Goal: Communication & Community: Answer question/provide support

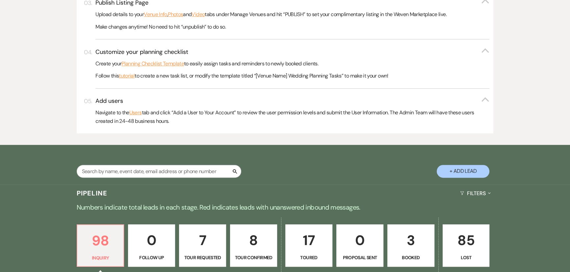
scroll to position [389, 0]
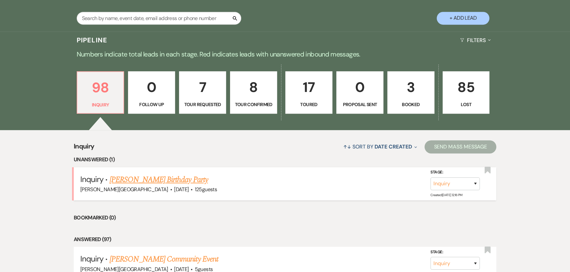
click at [158, 176] on link "[PERSON_NAME] Birthday Party" at bounding box center [159, 180] width 98 height 12
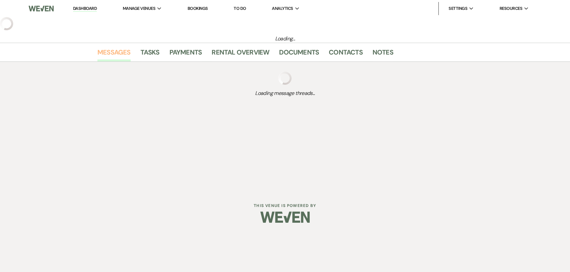
select select "5"
select select "4"
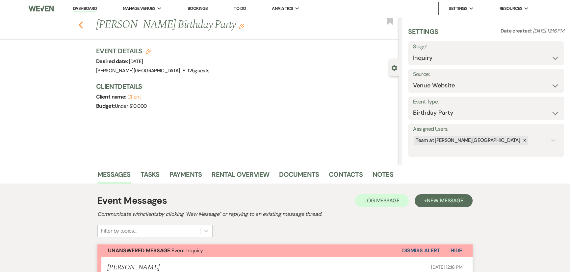
click at [83, 26] on icon "Previous" at bounding box center [80, 25] width 5 height 8
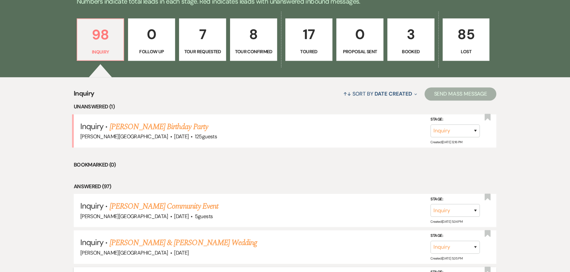
scroll to position [538, 0]
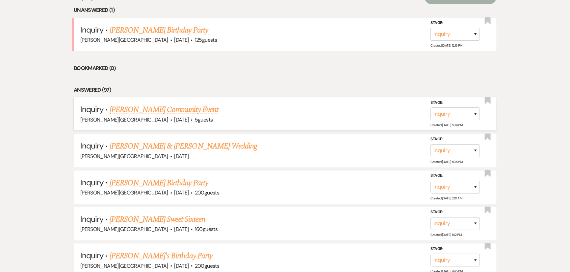
click at [130, 111] on link "[PERSON_NAME] Community Event" at bounding box center [164, 110] width 109 height 12
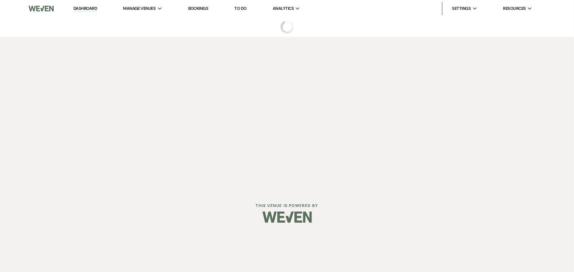
select select "5"
select select "7"
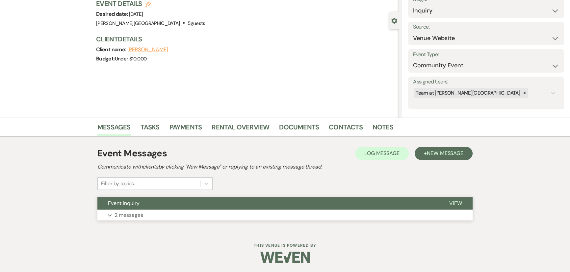
click at [132, 213] on p "2 messages" at bounding box center [128, 215] width 29 height 9
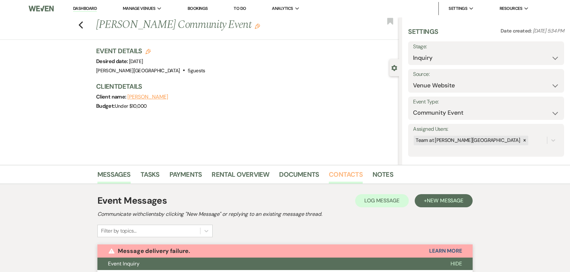
click at [343, 174] on link "Contacts" at bounding box center [346, 176] width 34 height 14
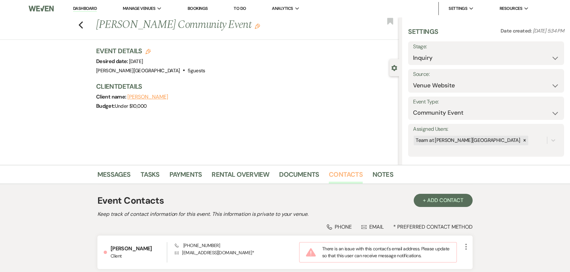
scroll to position [55, 0]
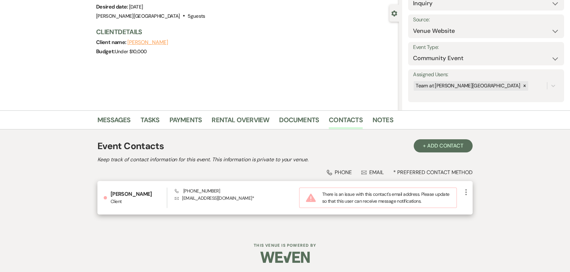
click at [466, 193] on icon "More" at bounding box center [466, 192] width 8 height 8
click at [472, 201] on button "Pencil Edit" at bounding box center [481, 205] width 39 height 11
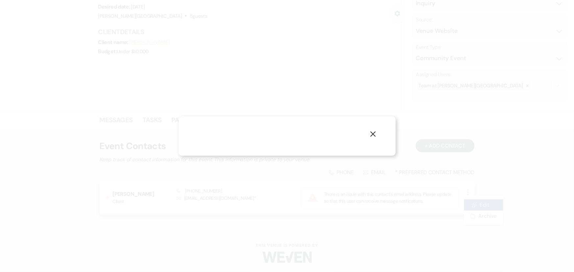
select select "1"
select select "email"
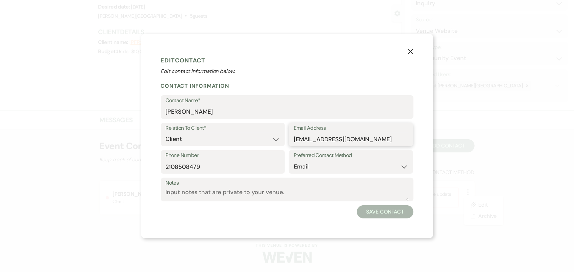
click at [346, 138] on input "jwheeler@chickenpickle.com" at bounding box center [351, 139] width 114 height 13
type input "jwheeler@chickennpickle.com"
click at [374, 211] on button "Save Contact" at bounding box center [385, 212] width 56 height 13
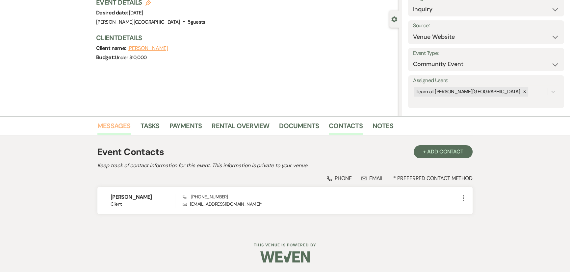
click at [125, 122] on link "Messages" at bounding box center [113, 128] width 33 height 14
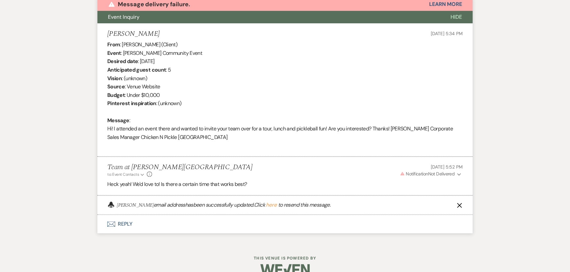
scroll to position [254, 0]
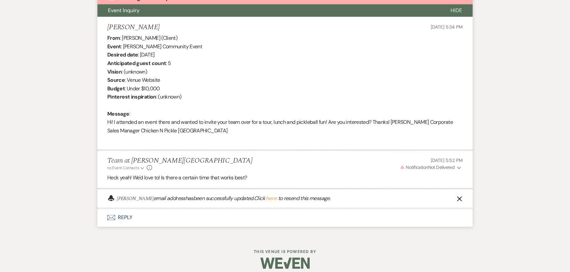
click at [268, 200] on button "here" at bounding box center [271, 198] width 11 height 5
click at [461, 197] on icon "X" at bounding box center [459, 198] width 5 height 5
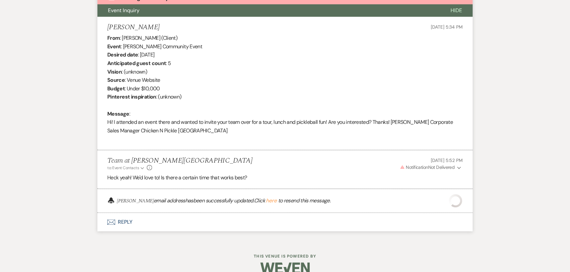
scroll to position [227, 0]
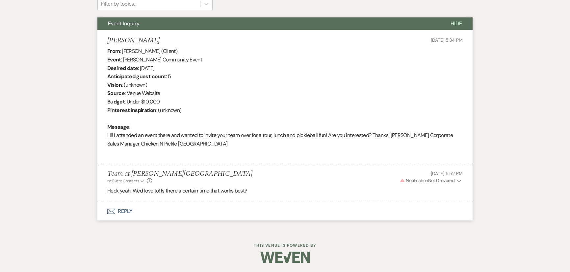
click at [456, 178] on button "Warning Notification Not Delivered Expand" at bounding box center [431, 180] width 64 height 7
click at [451, 193] on button "Resend" at bounding box center [450, 193] width 13 height 5
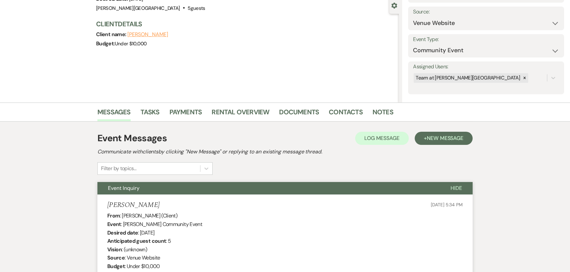
scroll to position [0, 0]
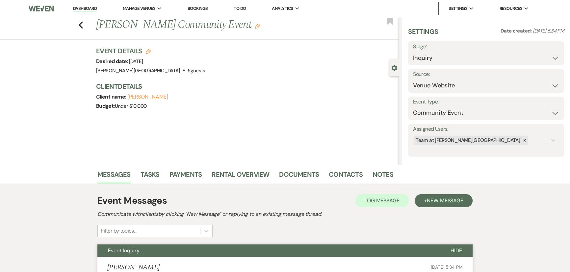
click at [84, 18] on div "Previous John Wheeler's Community Event Edit Bookmark" at bounding box center [198, 28] width 402 height 23
click at [83, 24] on icon "Previous" at bounding box center [80, 25] width 5 height 8
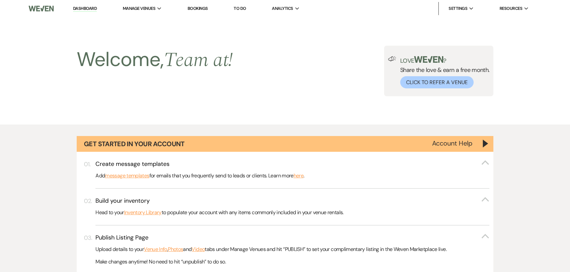
scroll to position [538, 0]
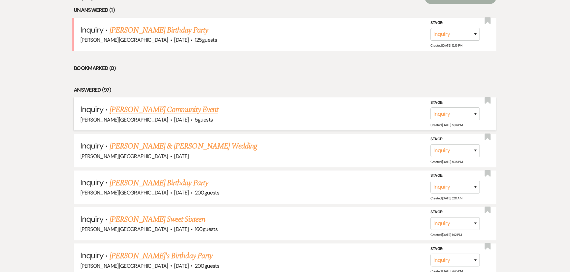
click at [155, 104] on link "[PERSON_NAME] Community Event" at bounding box center [164, 110] width 109 height 12
select select "5"
select select "7"
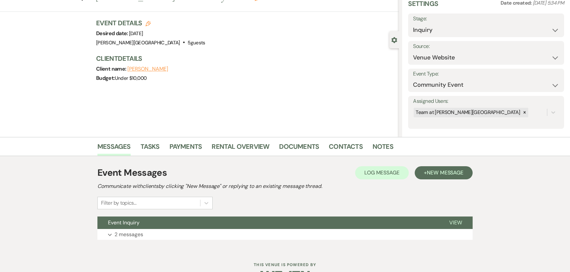
scroll to position [47, 0]
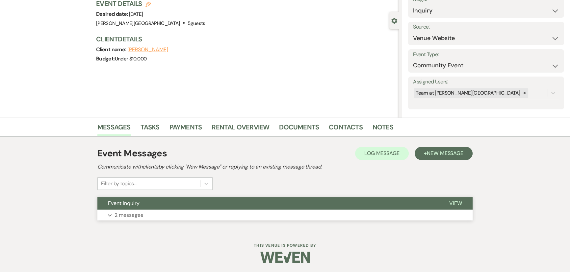
click at [133, 215] on p "2 messages" at bounding box center [128, 215] width 29 height 9
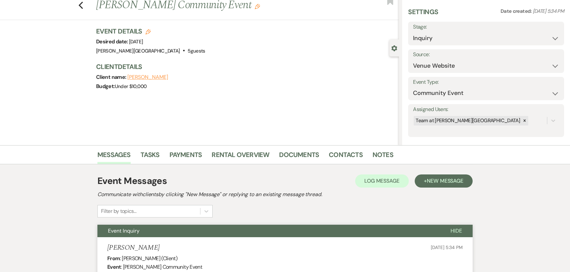
scroll to position [0, 0]
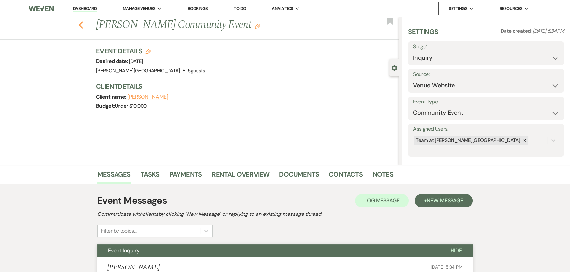
click at [83, 22] on icon "Previous" at bounding box center [80, 25] width 5 height 8
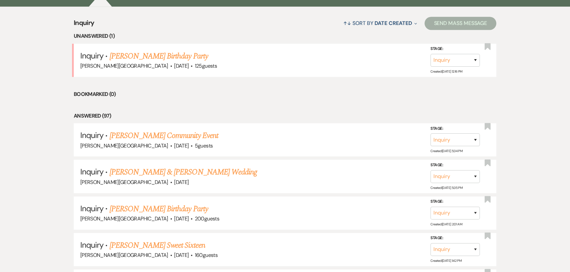
scroll to position [478, 0]
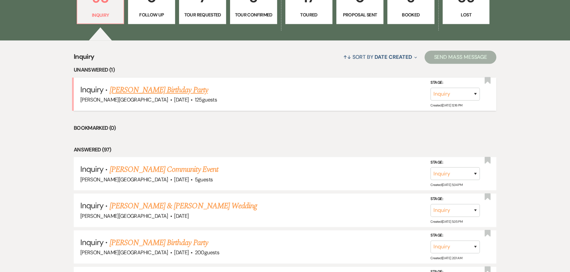
click at [120, 87] on link "[PERSON_NAME] Birthday Party" at bounding box center [159, 90] width 98 height 12
select select "5"
select select "4"
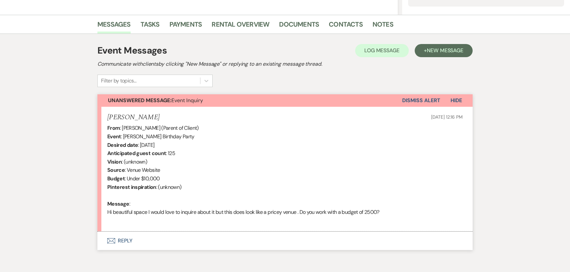
scroll to position [180, 0]
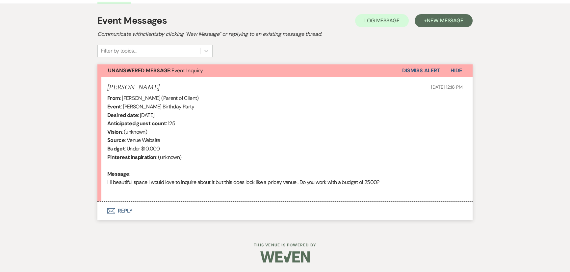
drag, startPoint x: 383, startPoint y: 182, endPoint x: 106, endPoint y: 179, distance: 276.4
click at [106, 179] on li "Jolisa Hicks Aug 22, 2025, 12:16 PM From : Jolisa Hicks (Parent of Client) Even…" at bounding box center [284, 139] width 375 height 125
copy div "Hi beautiful space I would love to inquire about it but this does look like a p…"
click at [123, 211] on button "Envelope Reply" at bounding box center [284, 211] width 375 height 18
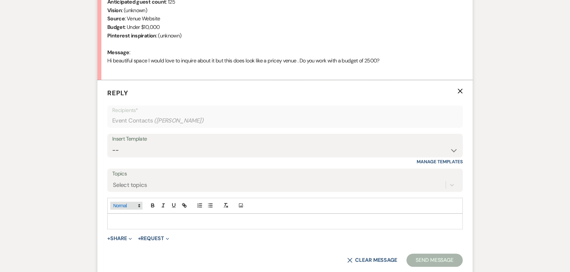
scroll to position [306, 0]
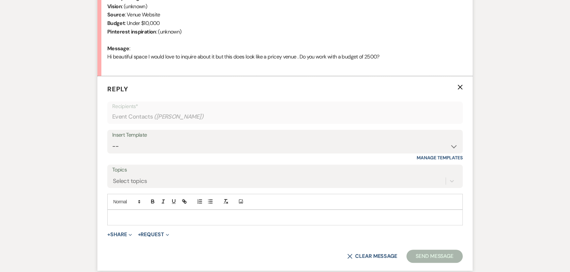
click at [124, 214] on p at bounding box center [285, 217] width 345 height 7
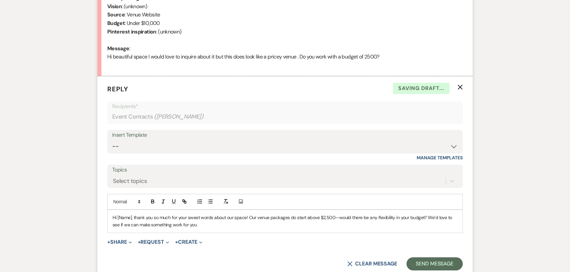
click at [131, 216] on p "Hi [Name], thank you so much for your sweet words about our space! Our venue pa…" at bounding box center [285, 221] width 345 height 15
click at [204, 225] on p "Hi Jolisa! Thank you so much for your sweet words about our space! Our venue pa…" at bounding box center [285, 221] width 345 height 15
click at [416, 264] on button "Send Message" at bounding box center [434, 264] width 56 height 13
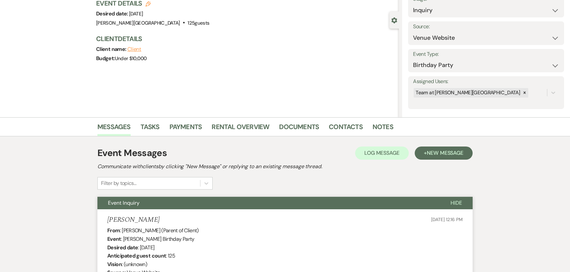
scroll to position [0, 0]
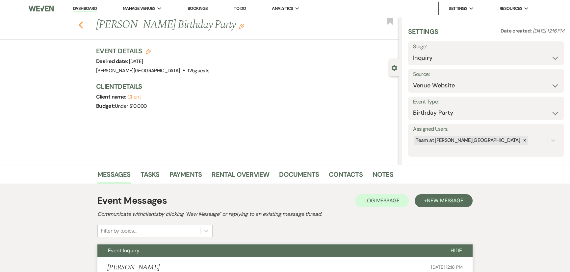
click at [82, 27] on icon "Previous" at bounding box center [80, 25] width 5 height 8
